Goal: Find specific page/section: Find specific page/section

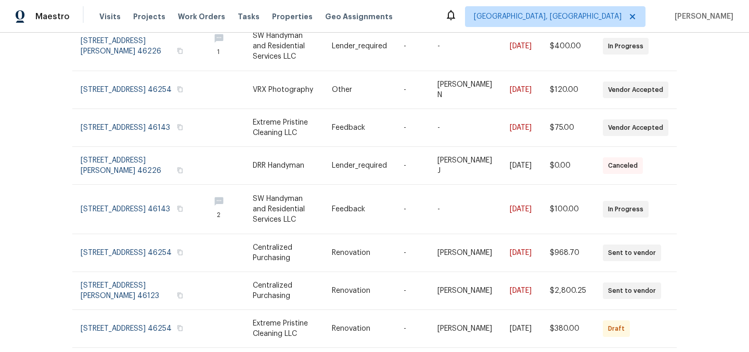
scroll to position [246, 0]
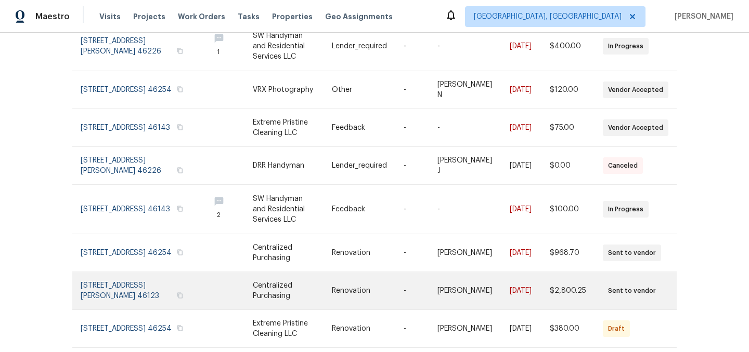
click at [114, 272] on link at bounding box center [141, 290] width 121 height 37
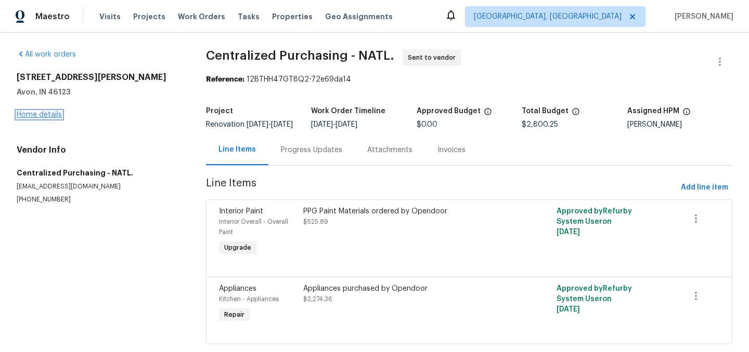
click at [45, 114] on link "Home details" at bounding box center [39, 114] width 45 height 7
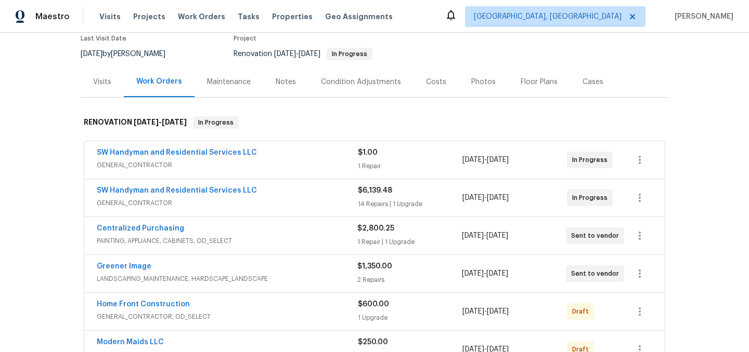
scroll to position [92, 0]
click at [181, 189] on link "SW Handyman and Residential Services LLC" at bounding box center [177, 189] width 160 height 7
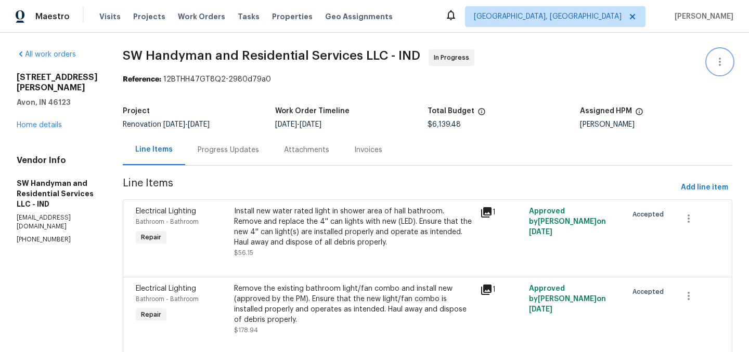
click at [717, 63] on icon "button" at bounding box center [719, 62] width 12 height 12
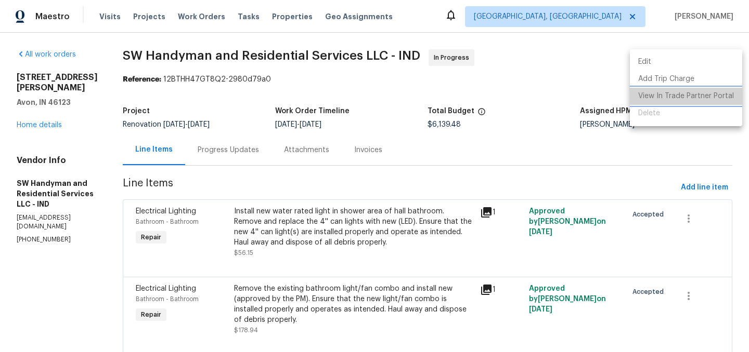
click at [693, 97] on li "View In Trade Partner Portal" at bounding box center [686, 96] width 112 height 17
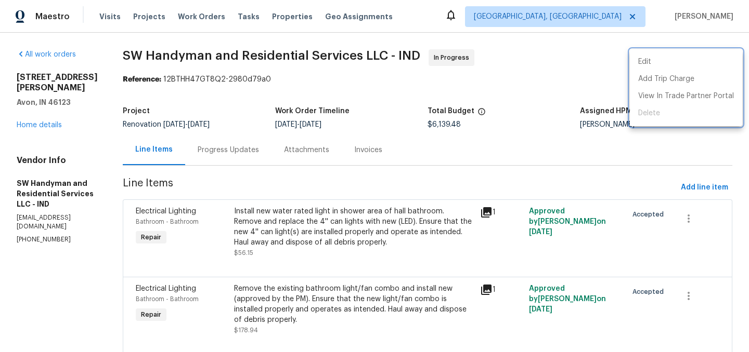
click at [24, 112] on div at bounding box center [374, 176] width 749 height 352
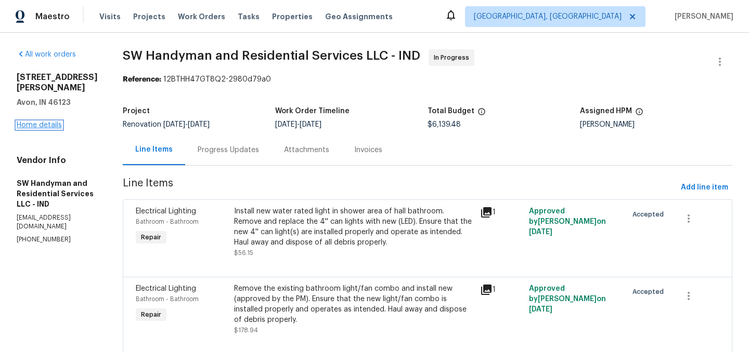
click at [33, 122] on link "Home details" at bounding box center [39, 125] width 45 height 7
